Goal: Task Accomplishment & Management: Use online tool/utility

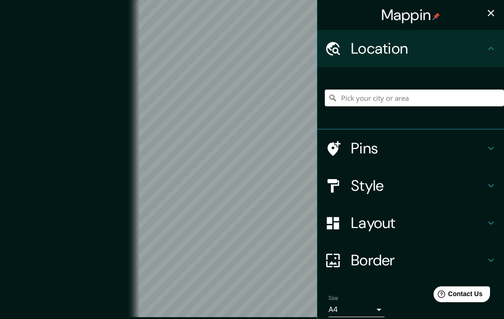
click at [382, 52] on h4 "Location" at bounding box center [418, 48] width 134 height 19
click at [388, 93] on input "Pick your city or area" at bounding box center [414, 98] width 179 height 17
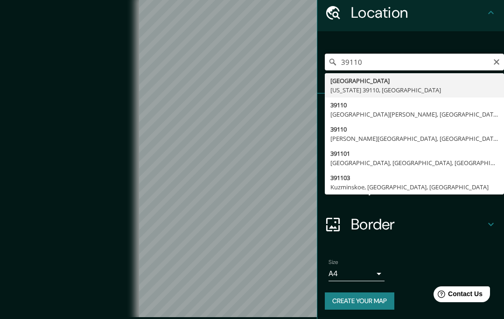
scroll to position [35, 0]
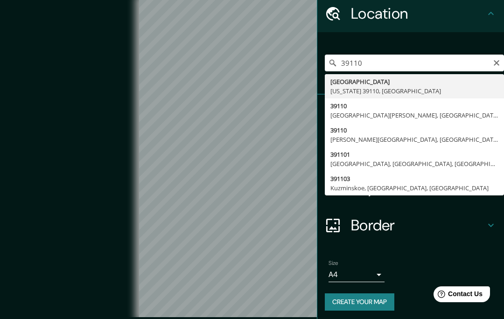
type input "[GEOGRAPHIC_DATA][US_STATE], [GEOGRAPHIC_DATA]"
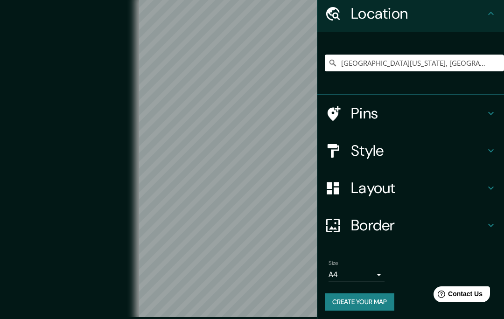
click at [368, 151] on h4 "Style" at bounding box center [418, 150] width 134 height 19
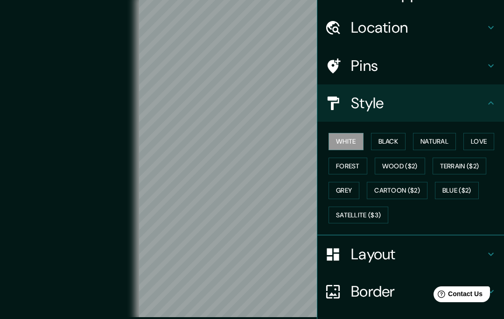
scroll to position [21, 0]
click at [375, 64] on h4 "Pins" at bounding box center [418, 65] width 134 height 19
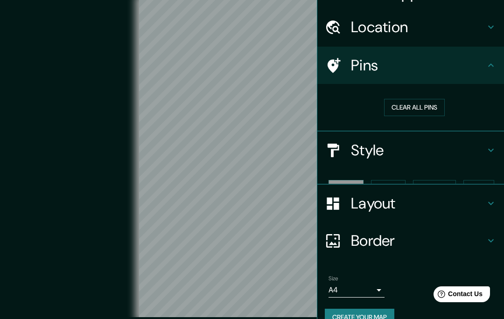
scroll to position [21, 0]
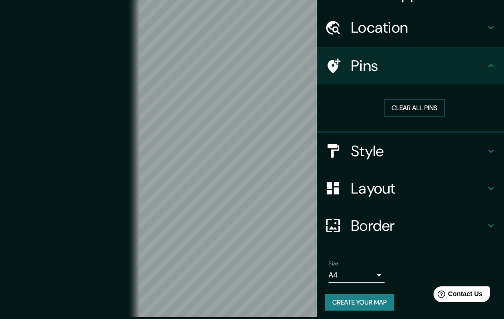
click at [410, 105] on button "Clear all pins" at bounding box center [414, 107] width 61 height 17
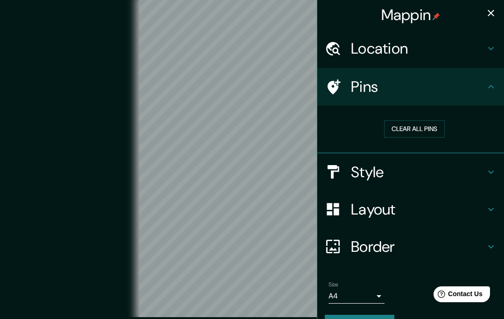
scroll to position [0, 0]
click at [494, 7] on button "button" at bounding box center [491, 13] width 19 height 19
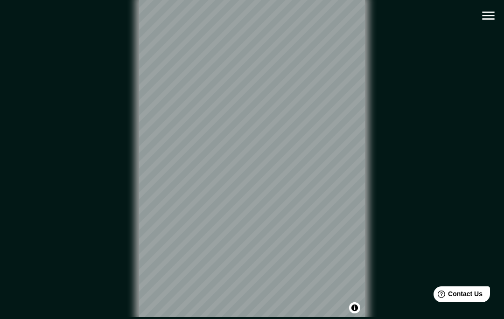
click at [489, 15] on icon "button" at bounding box center [488, 15] width 16 height 16
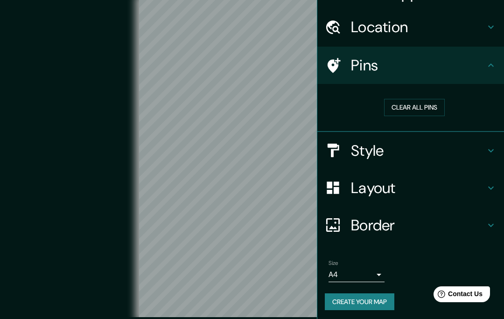
scroll to position [21, 0]
click at [369, 148] on h4 "Style" at bounding box center [418, 151] width 134 height 19
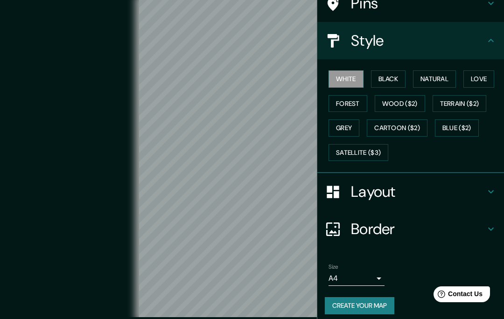
scroll to position [85, 0]
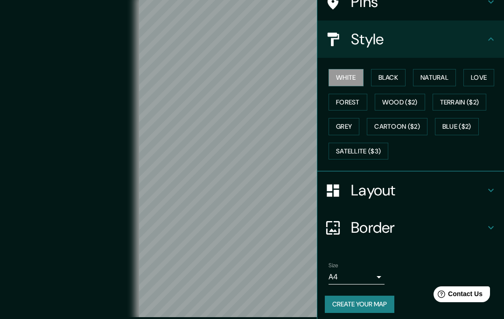
click at [442, 69] on button "Natural" at bounding box center [434, 77] width 43 height 17
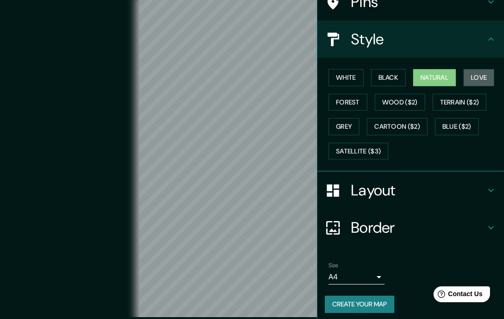
click at [488, 77] on button "Love" at bounding box center [478, 77] width 31 height 17
click at [352, 102] on button "Forest" at bounding box center [348, 102] width 39 height 17
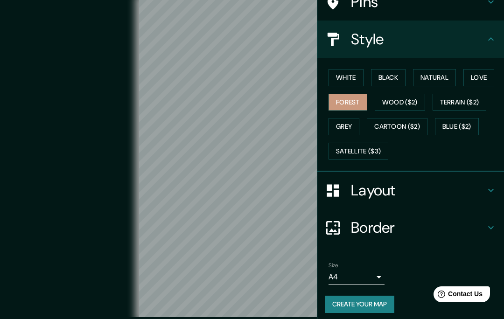
click at [401, 94] on button "Wood ($2)" at bounding box center [400, 102] width 50 height 17
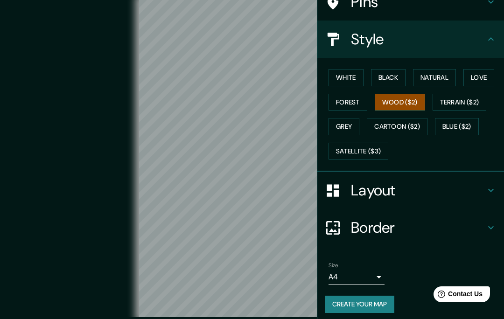
click at [401, 97] on button "Wood ($2)" at bounding box center [400, 102] width 50 height 17
click at [462, 99] on button "Terrain ($2)" at bounding box center [460, 102] width 54 height 17
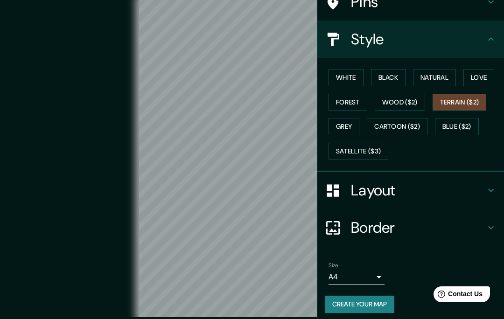
click at [351, 126] on button "Grey" at bounding box center [344, 126] width 31 height 17
click at [404, 119] on button "Cartoon ($2)" at bounding box center [397, 126] width 61 height 17
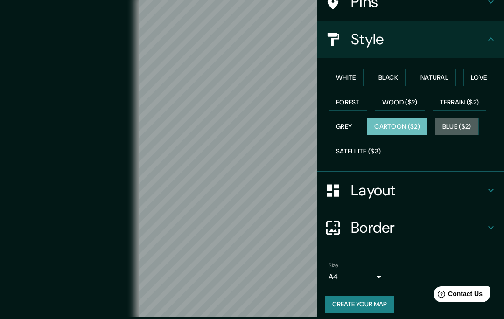
click at [468, 124] on button "Blue ($2)" at bounding box center [457, 126] width 44 height 17
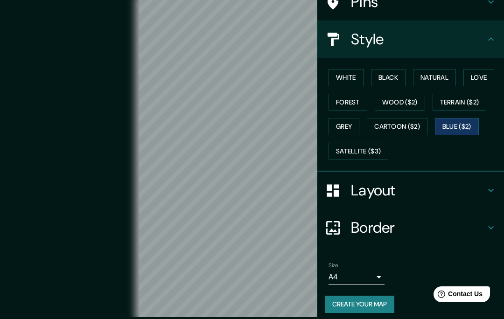
click at [354, 149] on button "Satellite ($3)" at bounding box center [359, 151] width 60 height 17
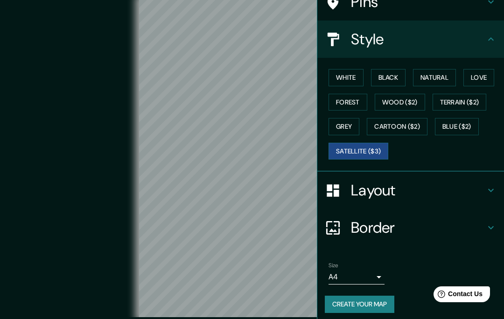
click at [391, 71] on button "Black" at bounding box center [388, 77] width 35 height 17
click at [362, 56] on div "Style" at bounding box center [410, 39] width 187 height 37
click at [365, 59] on div "White Black Natural Love Forest Wood ($2) Terrain ($2) Grey Cartoon ($2) Blue (…" at bounding box center [410, 115] width 187 height 114
click at [362, 56] on div "Style" at bounding box center [410, 39] width 187 height 37
click at [347, 76] on button "White" at bounding box center [346, 77] width 35 height 17
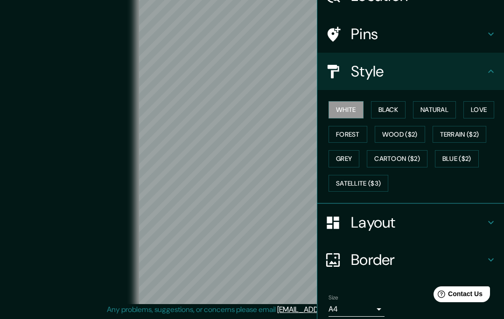
scroll to position [46, 0]
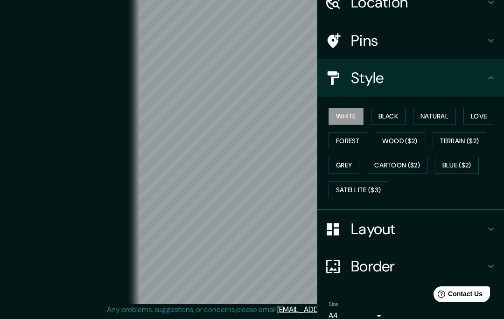
click at [374, 226] on h4 "Layout" at bounding box center [418, 229] width 134 height 19
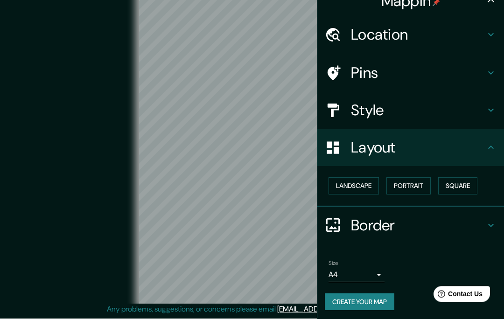
scroll to position [49, 0]
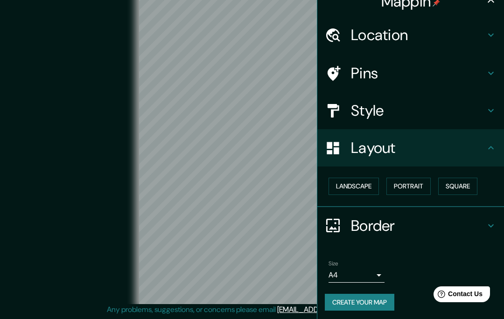
click at [460, 178] on button "Square" at bounding box center [457, 186] width 39 height 17
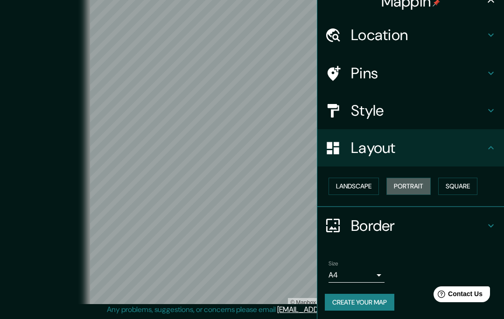
click at [402, 178] on button "Portrait" at bounding box center [408, 186] width 44 height 17
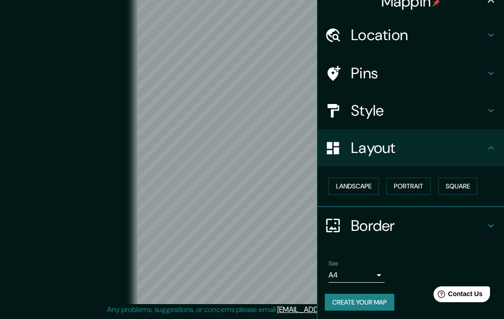
click at [358, 182] on button "Landscape" at bounding box center [354, 186] width 50 height 17
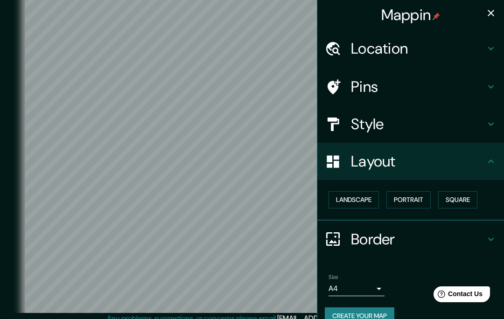
scroll to position [4, 0]
click at [488, 4] on button "button" at bounding box center [491, 13] width 19 height 19
